Goal: Information Seeking & Learning: Understand process/instructions

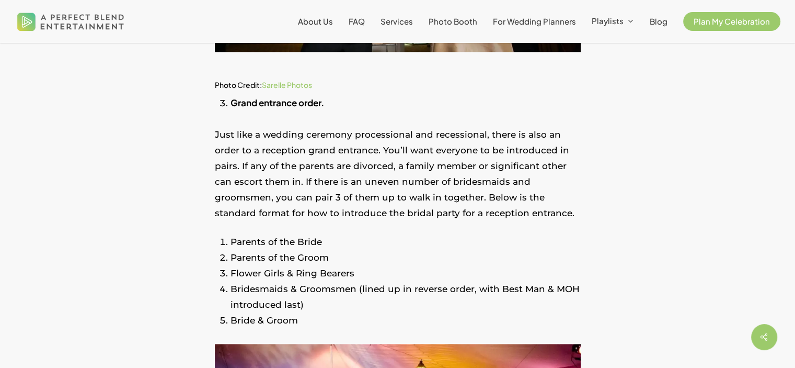
scroll to position [1391, 0]
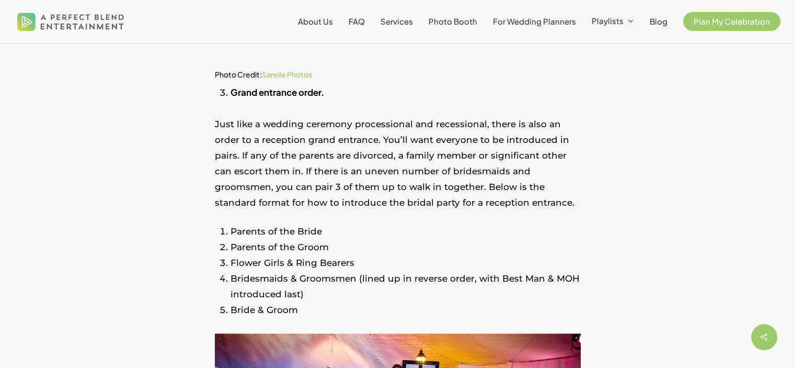
click at [382, 208] on p "Just like a wedding ceremony processional and recessional, there is also an ord…" at bounding box center [398, 170] width 366 height 108
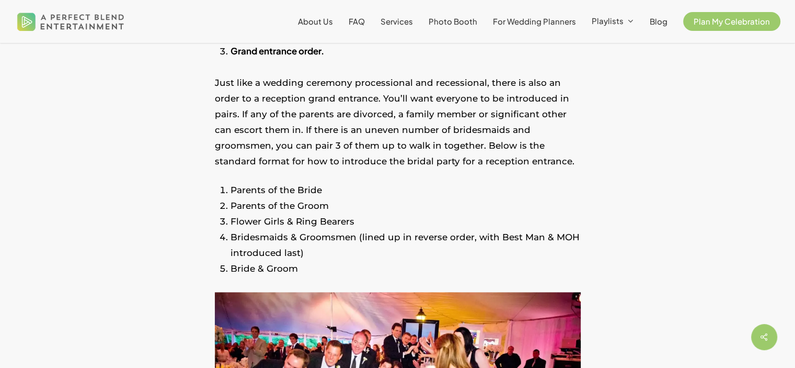
scroll to position [1433, 0]
drag, startPoint x: 242, startPoint y: 186, endPoint x: 280, endPoint y: 186, distance: 38.2
click at [280, 186] on li "Parents of the Bride" at bounding box center [406, 189] width 350 height 16
click at [391, 180] on p "Just like a wedding ceremony processional and recessional, there is also an ord…" at bounding box center [398, 128] width 366 height 108
drag, startPoint x: 402, startPoint y: 145, endPoint x: 466, endPoint y: 148, distance: 64.4
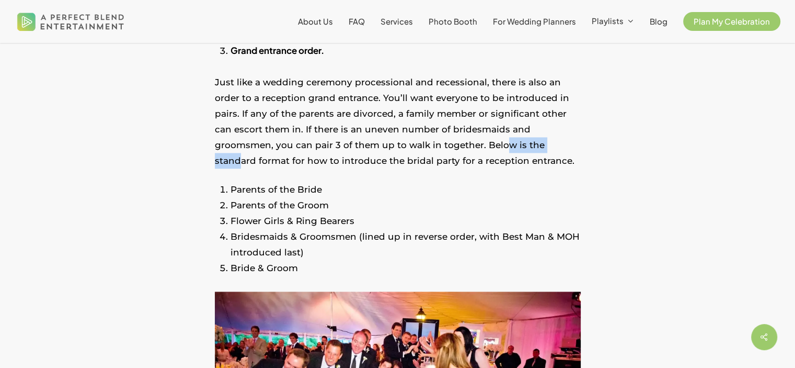
click at [466, 148] on p "Just like a wedding ceremony processional and recessional, there is also an ord…" at bounding box center [398, 128] width 366 height 108
click at [429, 197] on li "Parents of the Groom" at bounding box center [406, 205] width 350 height 16
drag, startPoint x: 395, startPoint y: 141, endPoint x: 433, endPoint y: 141, distance: 38.2
click at [433, 141] on p "Just like a wedding ceremony processional and recessional, there is also an ord…" at bounding box center [398, 128] width 366 height 108
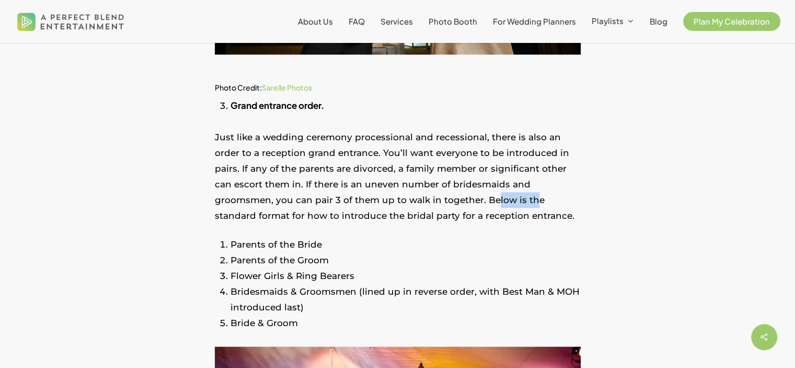
scroll to position [1378, 0]
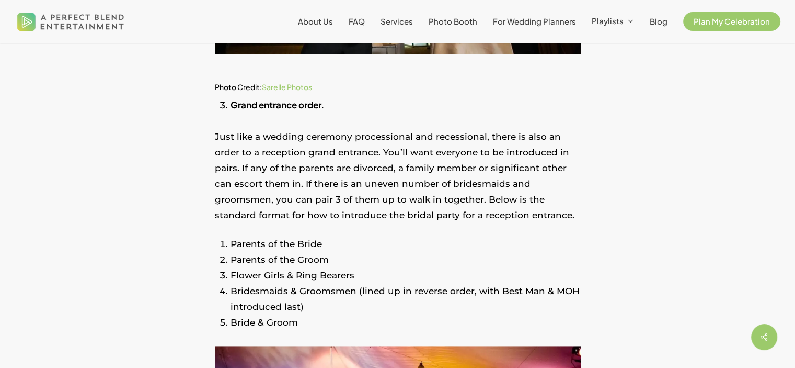
click at [479, 200] on p "Just like a wedding ceremony processional and recessional, there is also an ord…" at bounding box center [398, 183] width 366 height 108
drag, startPoint x: 442, startPoint y: 198, endPoint x: 513, endPoint y: 203, distance: 71.9
click at [513, 203] on p "Just like a wedding ceremony processional and recessional, there is also an ord…" at bounding box center [398, 183] width 366 height 108
drag, startPoint x: 247, startPoint y: 209, endPoint x: 323, endPoint y: 215, distance: 76.1
click at [323, 215] on p "Just like a wedding ceremony processional and recessional, there is also an ord…" at bounding box center [398, 183] width 366 height 108
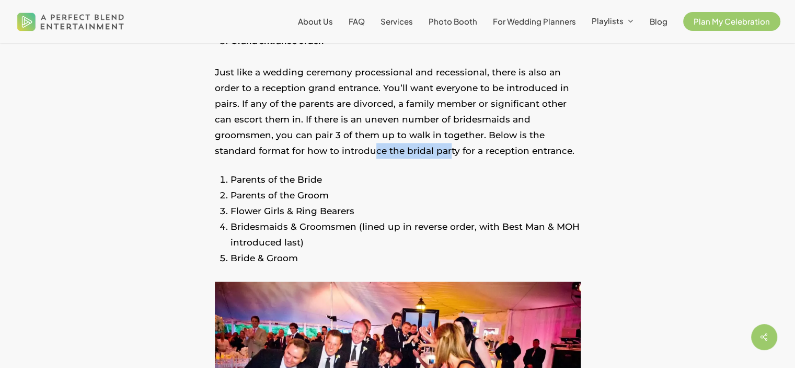
scroll to position [1443, 0]
click at [416, 184] on li "Parents of the Bride" at bounding box center [406, 179] width 350 height 16
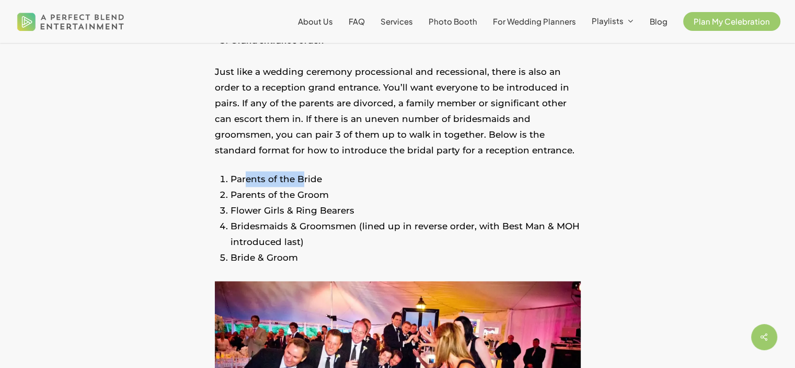
drag, startPoint x: 245, startPoint y: 178, endPoint x: 301, endPoint y: 177, distance: 56.5
click at [301, 177] on li "Parents of the Bride" at bounding box center [406, 179] width 350 height 16
drag, startPoint x: 267, startPoint y: 196, endPoint x: 303, endPoint y: 196, distance: 36.1
click at [303, 196] on li "Parents of the Groom" at bounding box center [406, 195] width 350 height 16
drag, startPoint x: 290, startPoint y: 213, endPoint x: 314, endPoint y: 213, distance: 24.1
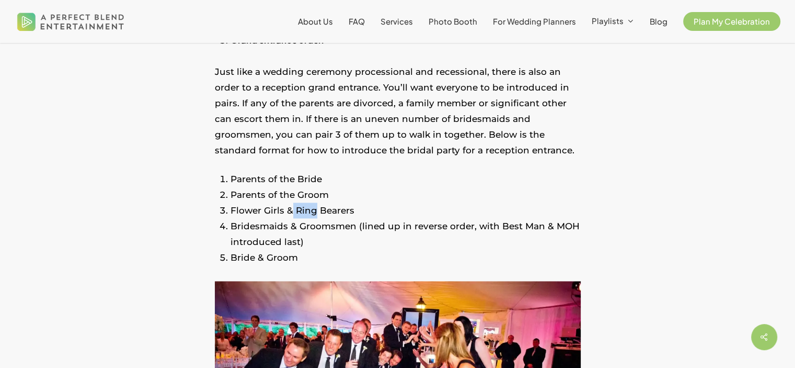
click at [314, 213] on li "Flower Girls & Ring Bearers" at bounding box center [406, 210] width 350 height 16
click at [280, 231] on li "Bridesmaids & Groomsmen (lined up in reverse order, with Best Man & MOH introdu…" at bounding box center [406, 233] width 350 height 31
drag, startPoint x: 271, startPoint y: 225, endPoint x: 310, endPoint y: 225, distance: 39.2
click at [310, 225] on li "Bridesmaids & Groomsmen (lined up in reverse order, with Best Man & MOH introdu…" at bounding box center [406, 233] width 350 height 31
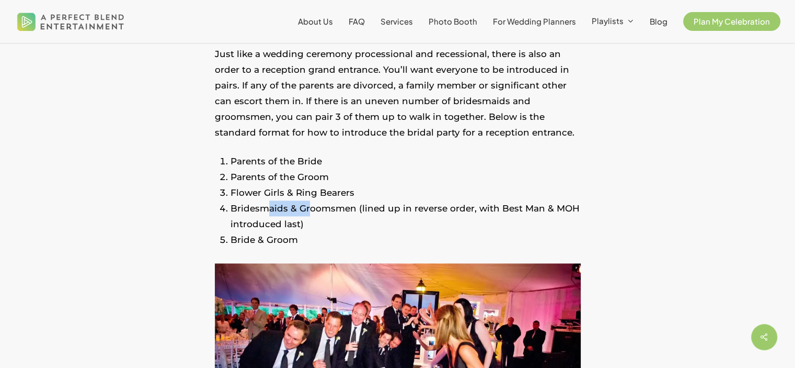
scroll to position [1461, 0]
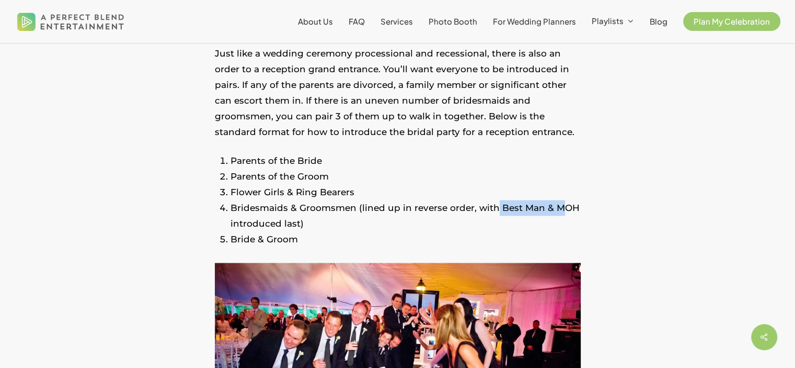
drag, startPoint x: 490, startPoint y: 208, endPoint x: 556, endPoint y: 209, distance: 65.9
click at [556, 209] on li "Bridesmaids & Groomsmen (lined up in reverse order, with Best Man & MOH introdu…" at bounding box center [406, 215] width 350 height 31
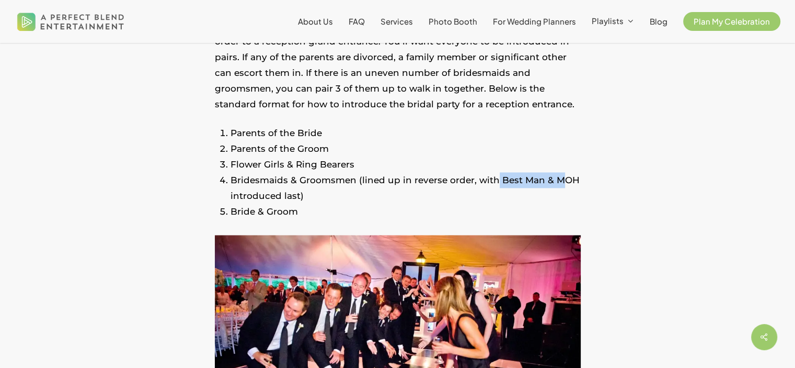
scroll to position [1489, 0]
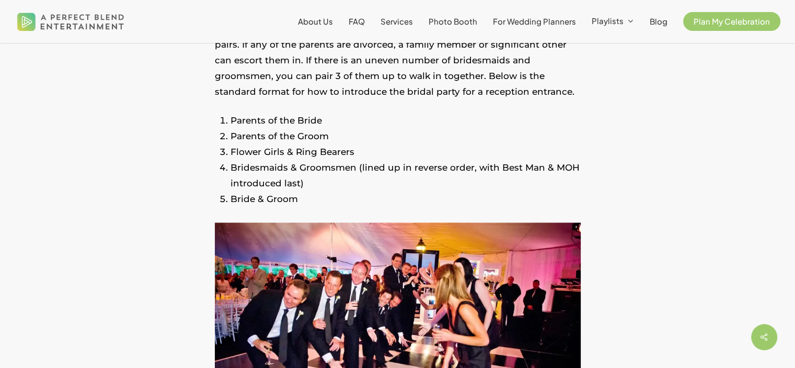
scroll to position [1502, 0]
drag, startPoint x: 276, startPoint y: 153, endPoint x: 313, endPoint y: 154, distance: 37.7
click at [313, 154] on li "Flower Girls & Ring Bearers" at bounding box center [406, 152] width 350 height 16
